Goal: Download file/media

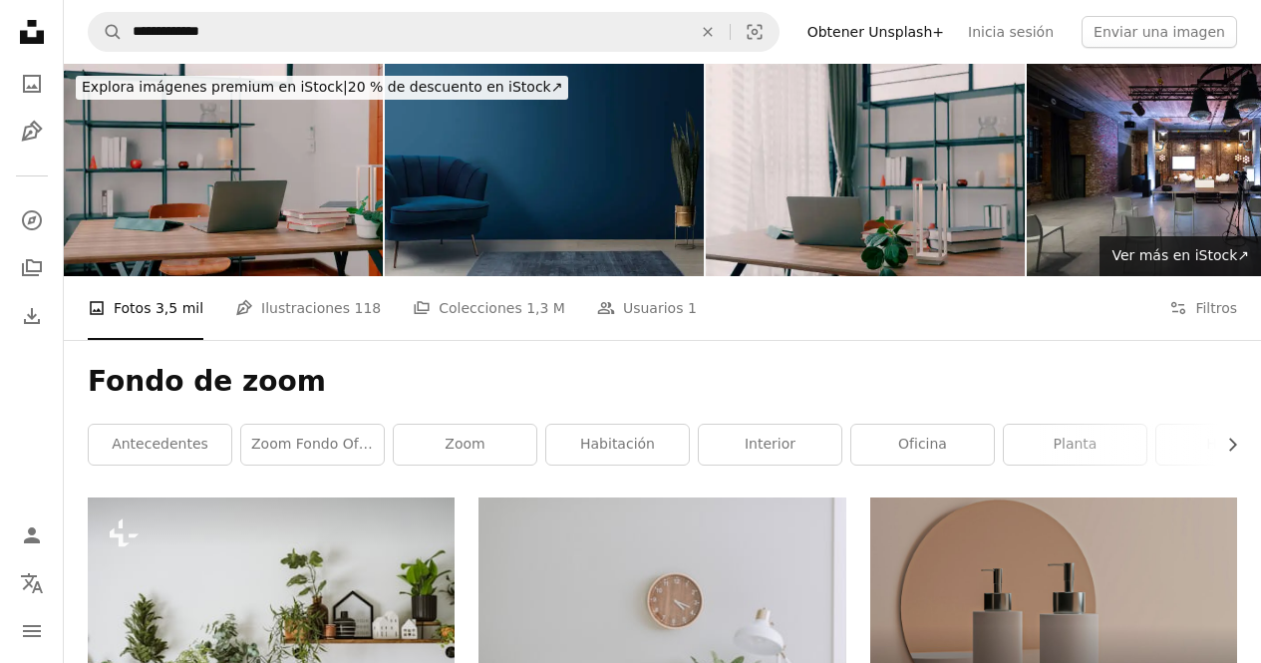
scroll to position [6480, 0]
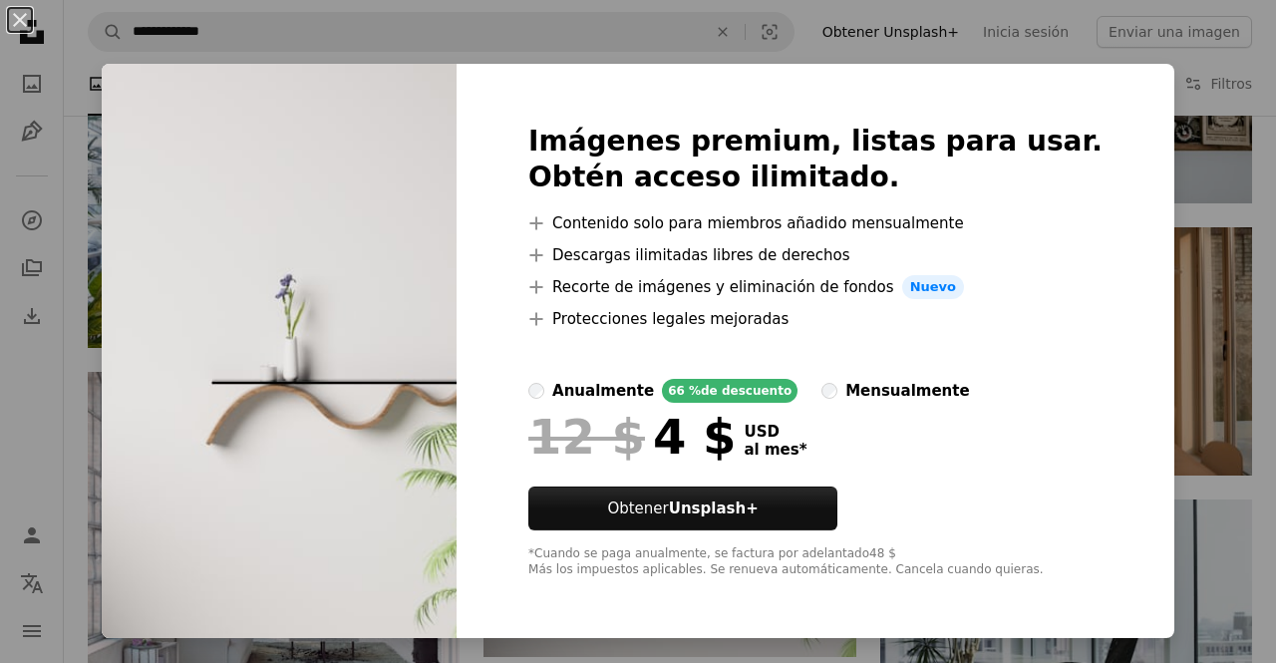
click at [457, 64] on img at bounding box center [279, 351] width 355 height 574
click at [289, 37] on div "An X shape Imágenes premium, listas para usar. Obtén acceso ilimitado. A plus s…" at bounding box center [638, 331] width 1276 height 663
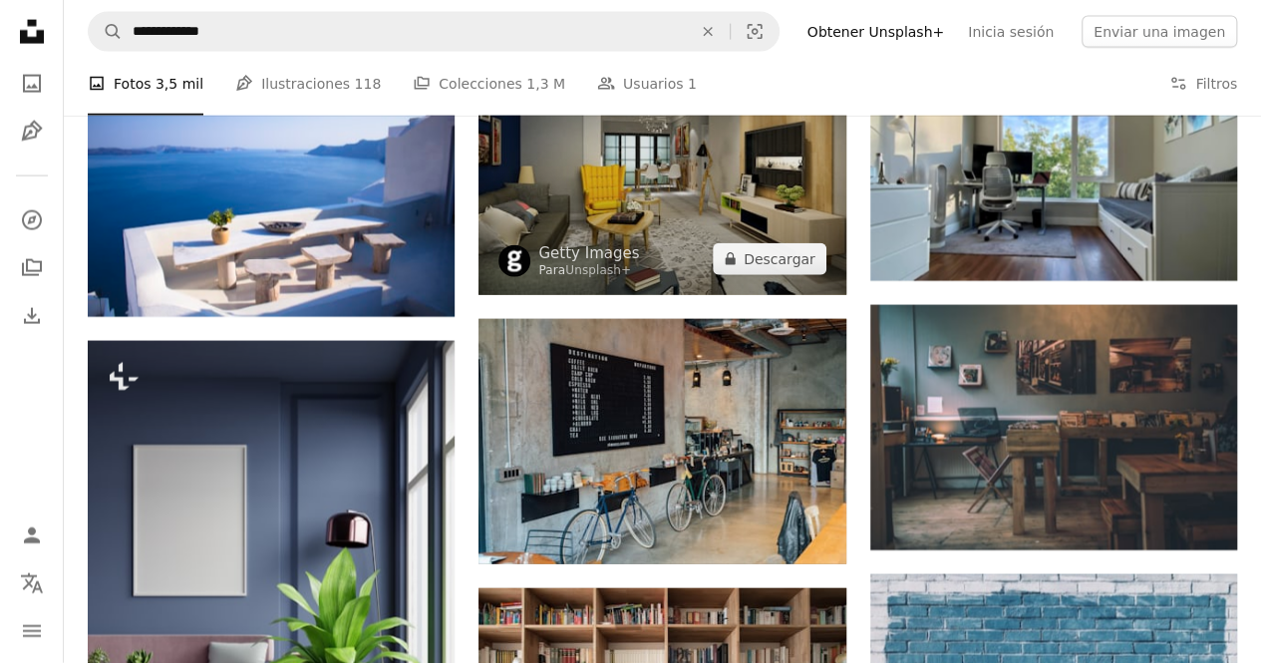
scroll to position [9770, 0]
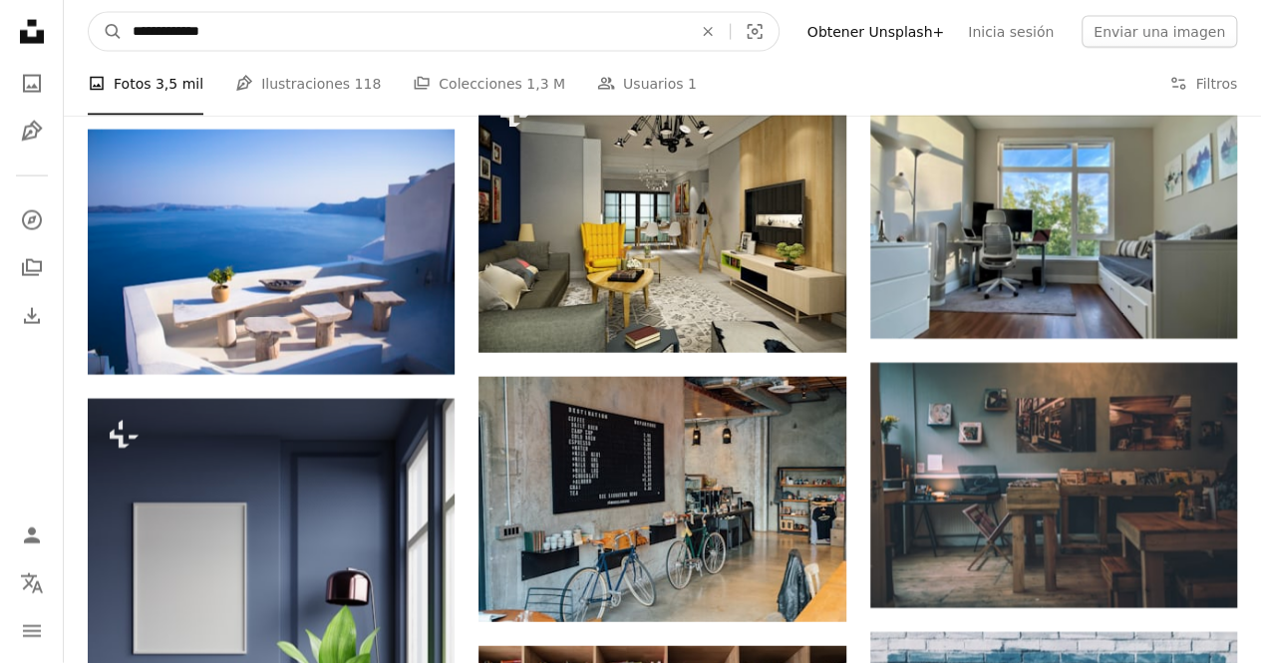
click at [277, 30] on input "**********" at bounding box center [404, 32] width 563 height 38
type input "**********"
click button "A magnifying glass" at bounding box center [106, 32] width 34 height 38
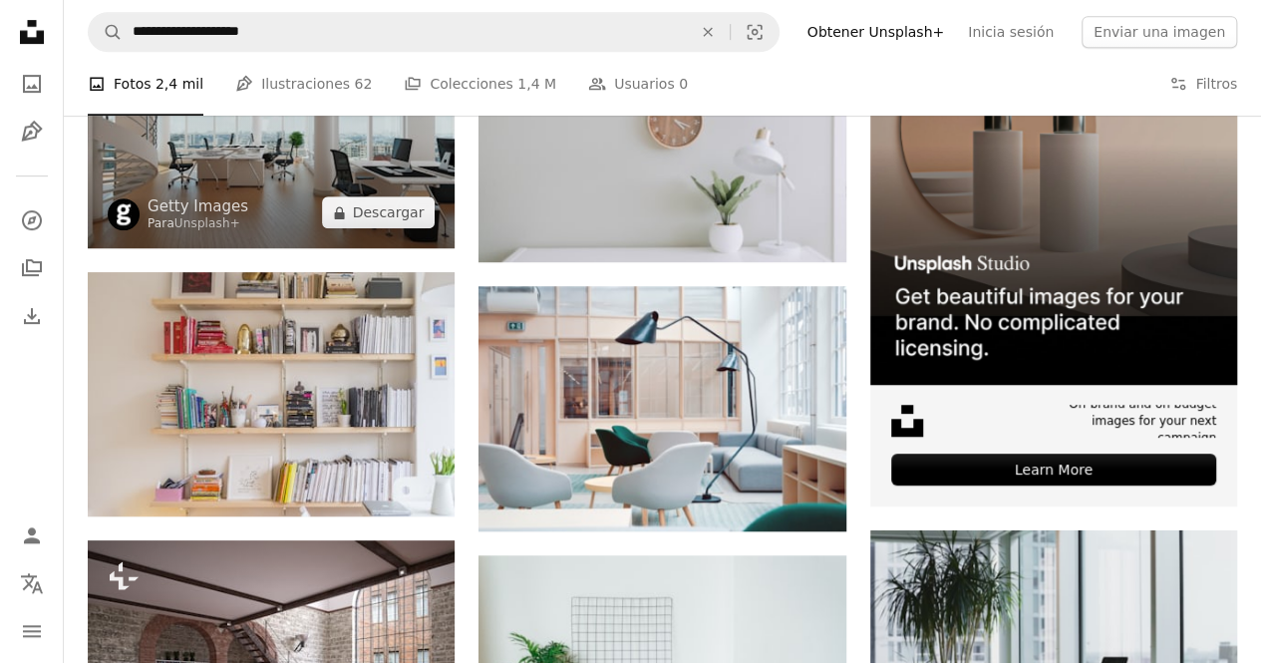
scroll to position [498, 0]
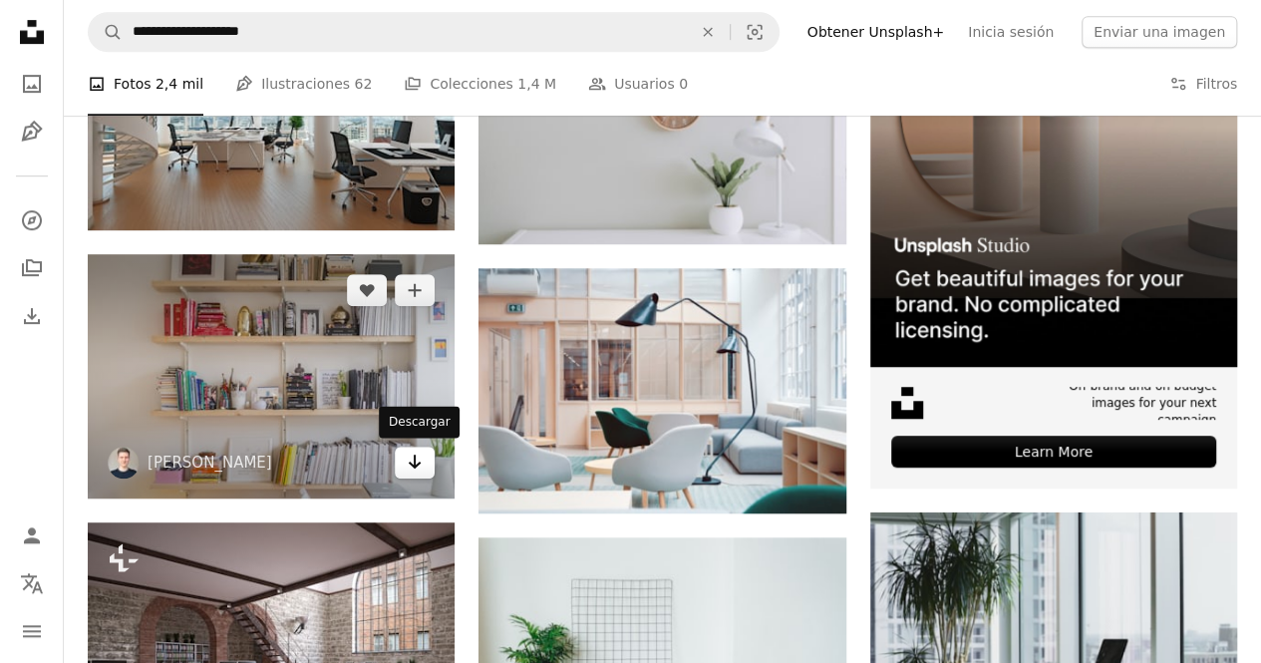
click at [417, 460] on icon "Arrow pointing down" at bounding box center [415, 462] width 16 height 24
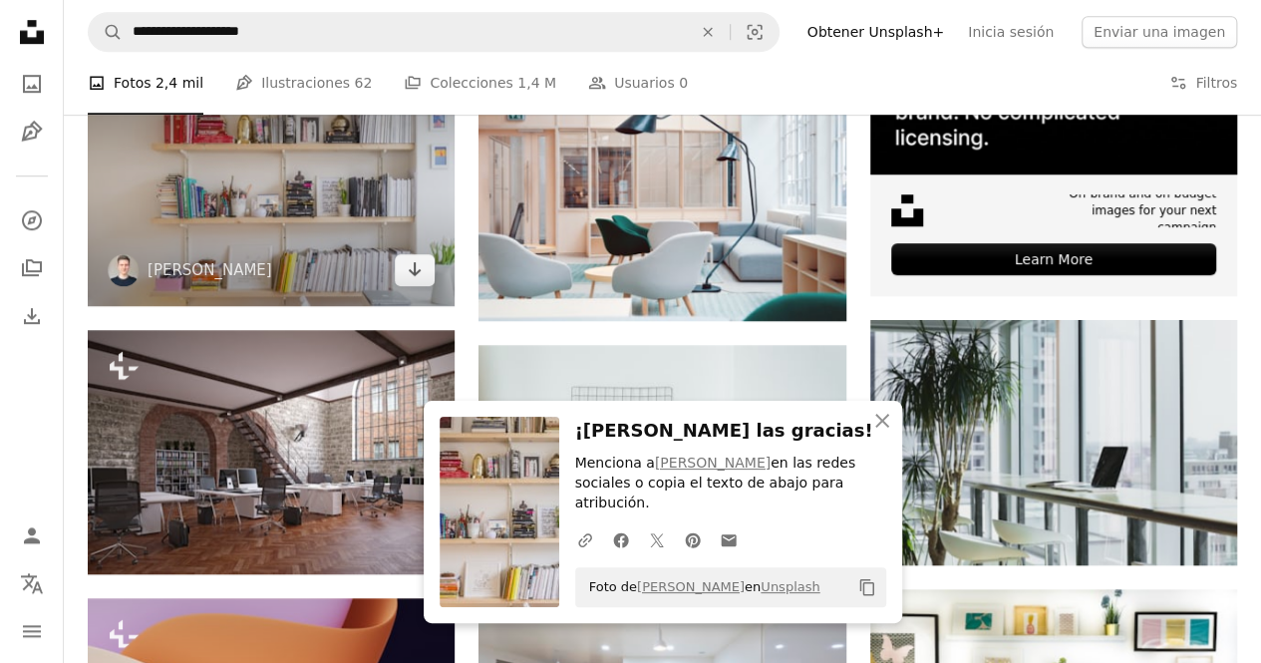
scroll to position [698, 0]
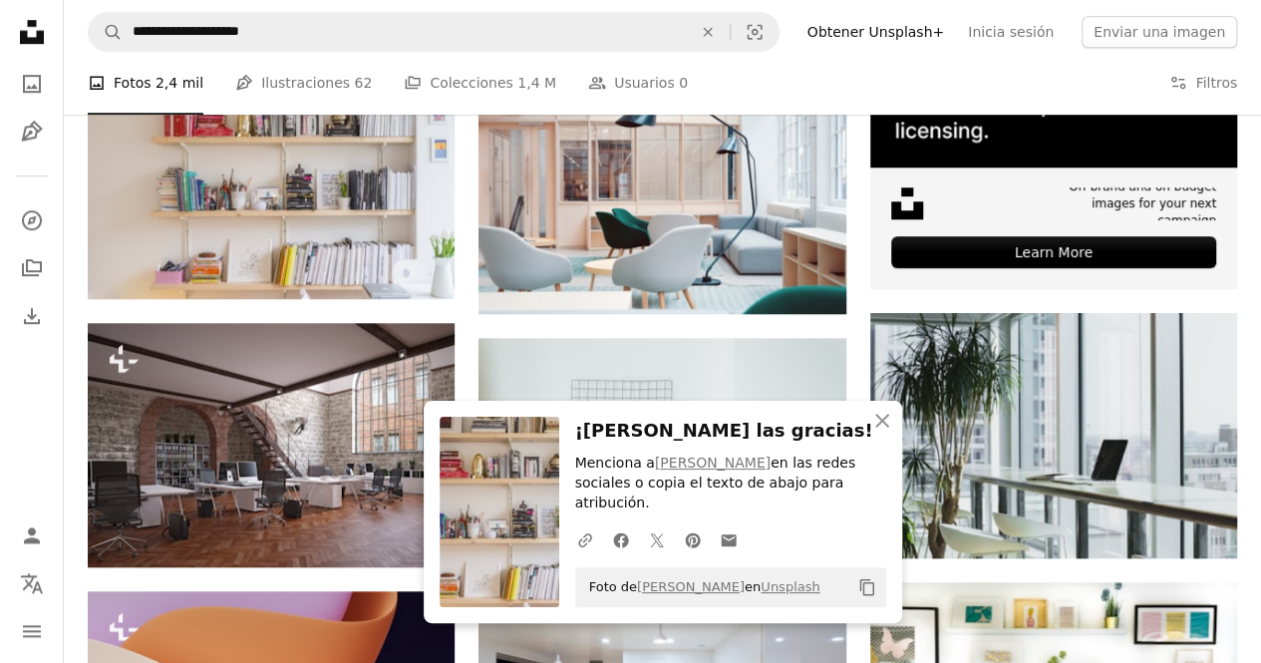
click at [872, 593] on icon "Copiar al portapapeles" at bounding box center [866, 587] width 14 height 17
